Goal: Find specific page/section: Find specific page/section

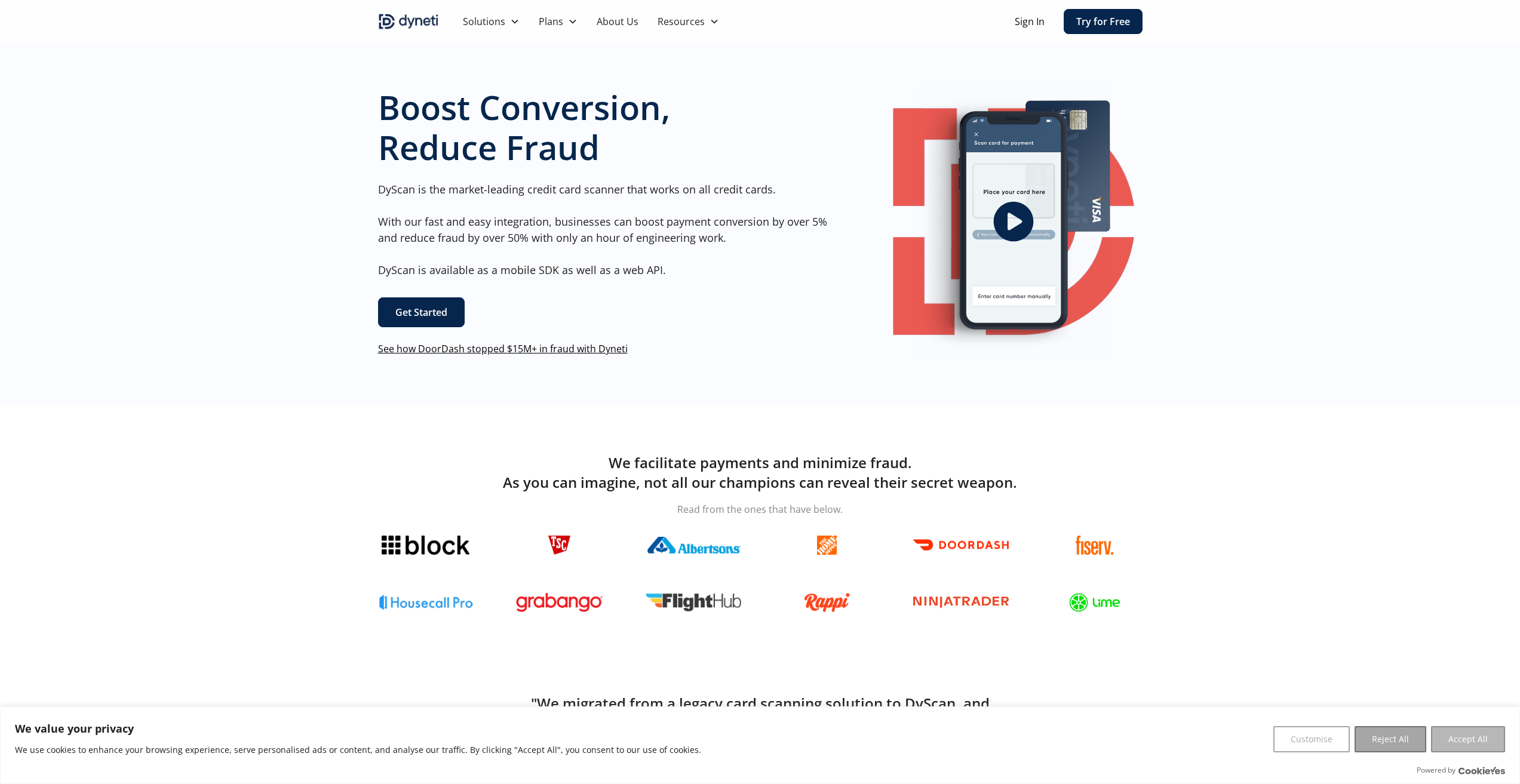
click at [1468, 740] on button "Accept All" at bounding box center [1468, 739] width 74 height 26
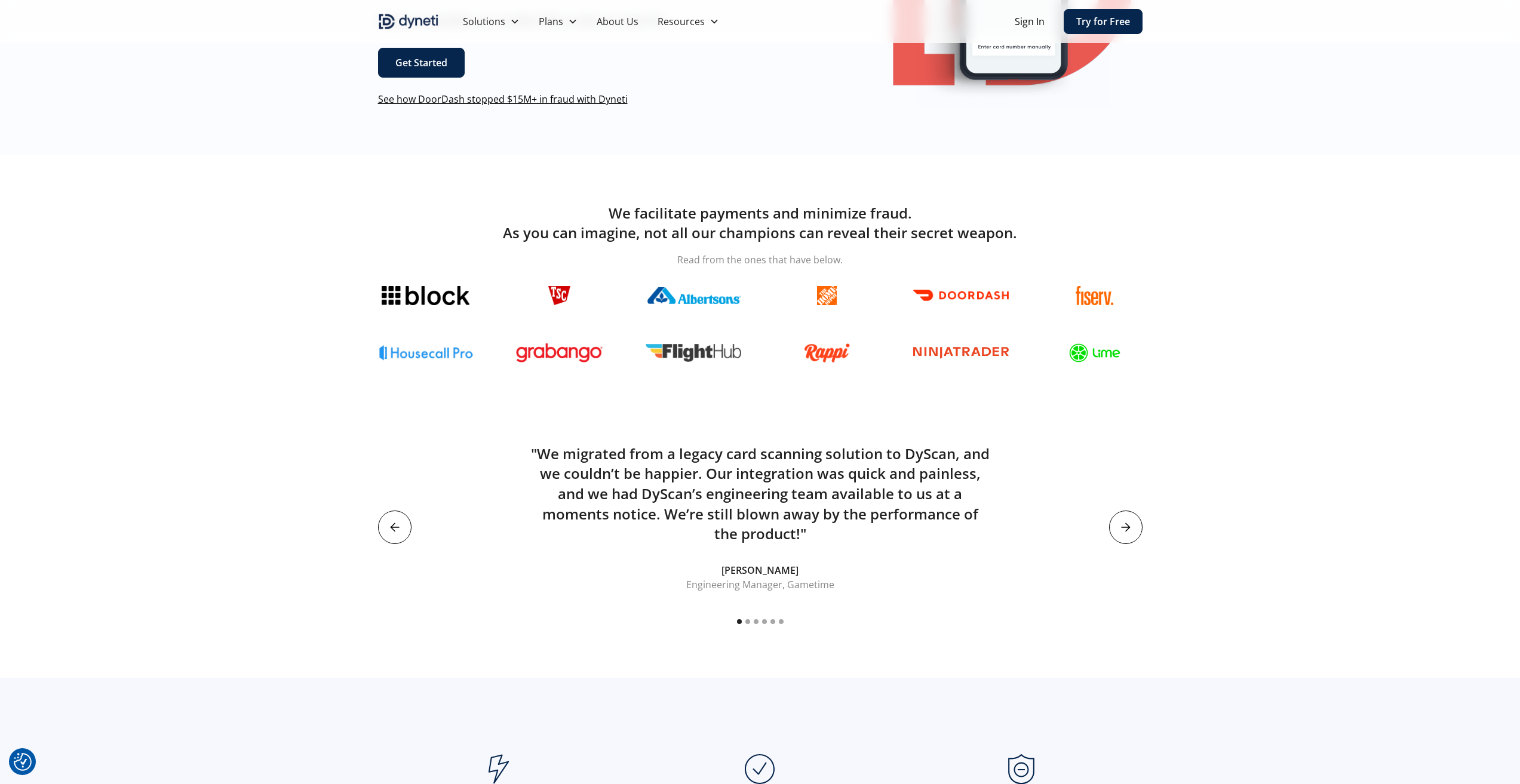
scroll to position [190, 0]
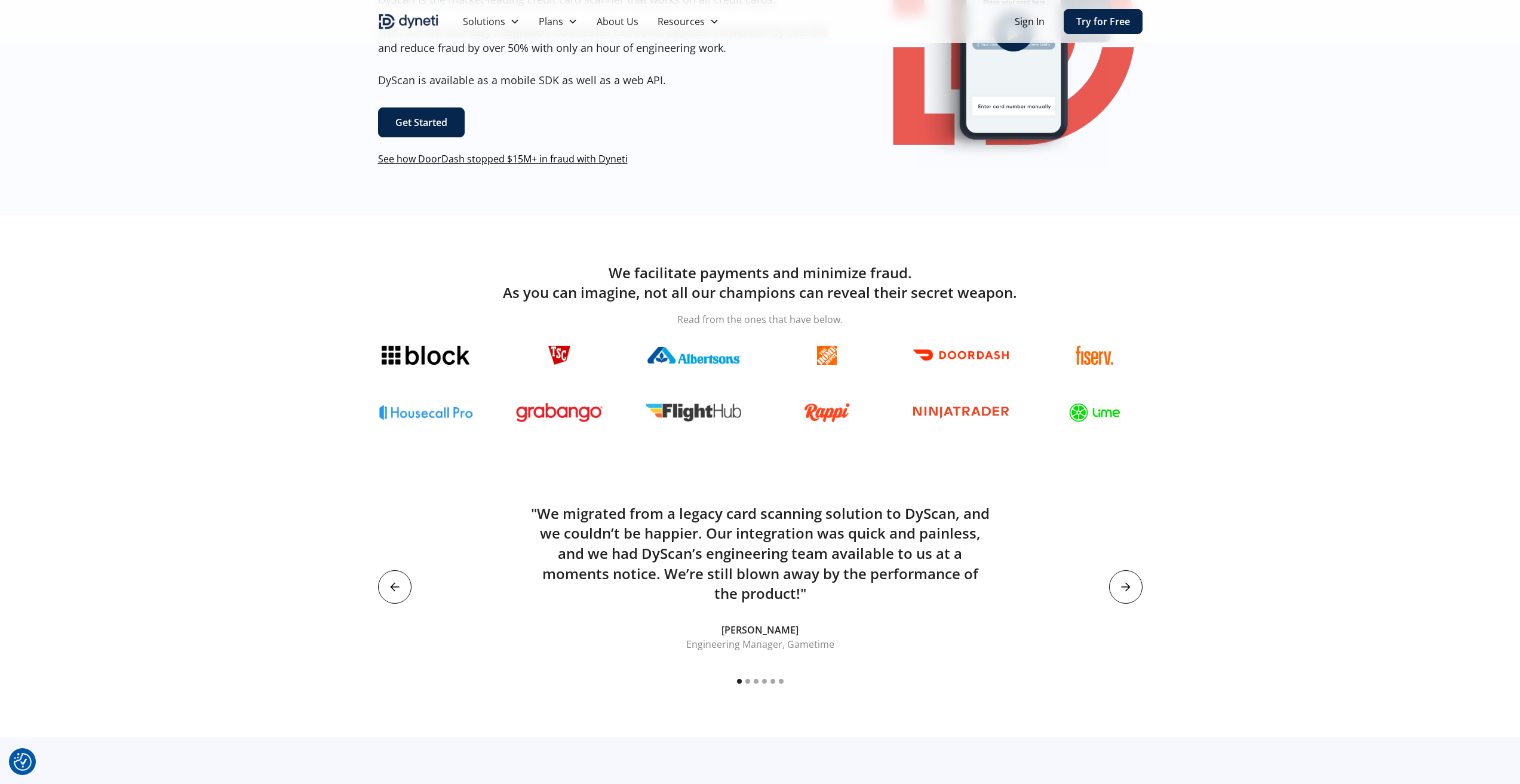
click at [416, 119] on link "Get Started" at bounding box center [421, 122] width 86 height 30
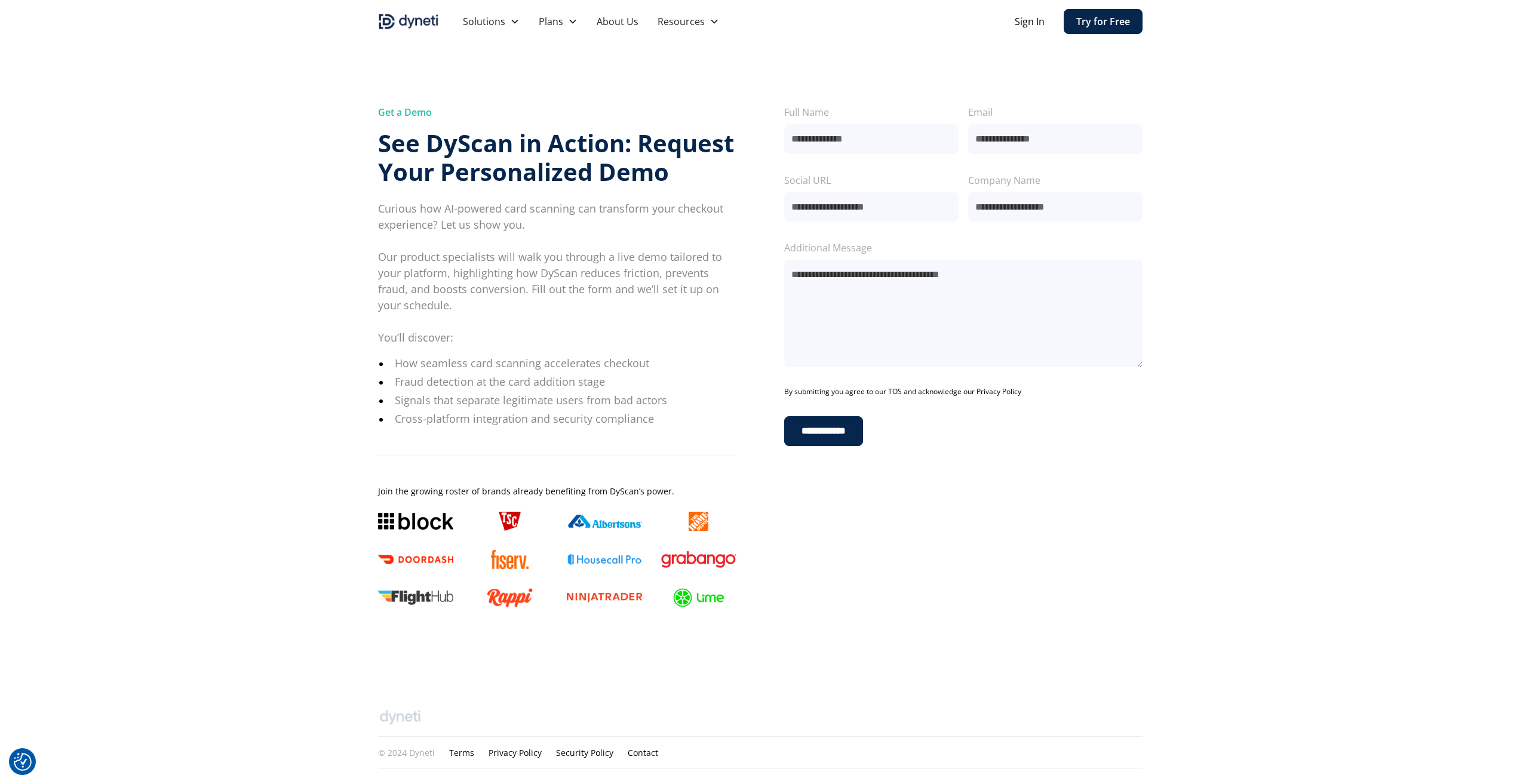
click at [637, 753] on link "Contact" at bounding box center [643, 753] width 31 height 12
click at [638, 753] on link "Contact" at bounding box center [643, 753] width 31 height 12
click at [585, 753] on link "Security Policy" at bounding box center [585, 753] width 58 height 12
